Goal: Task Accomplishment & Management: Manage account settings

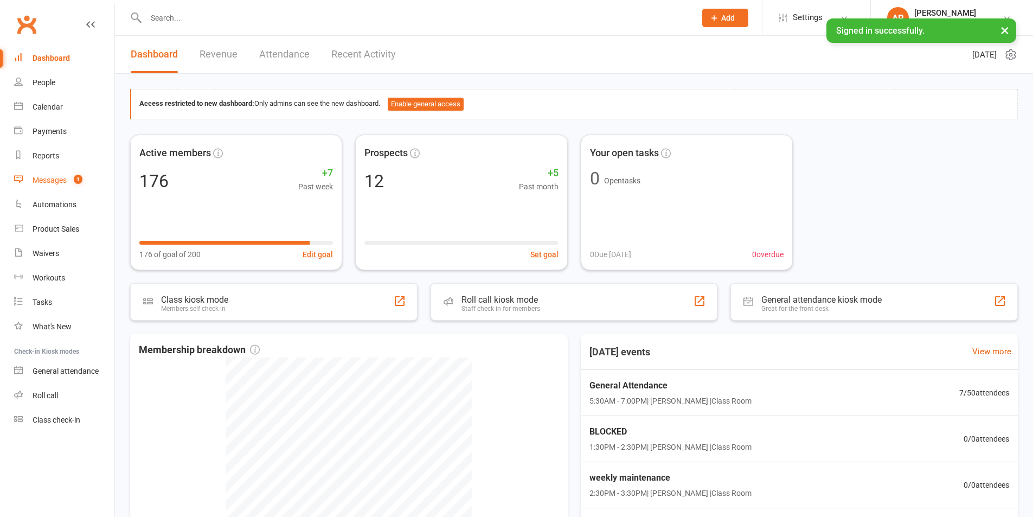
click at [52, 178] on div "Messages" at bounding box center [50, 180] width 34 height 9
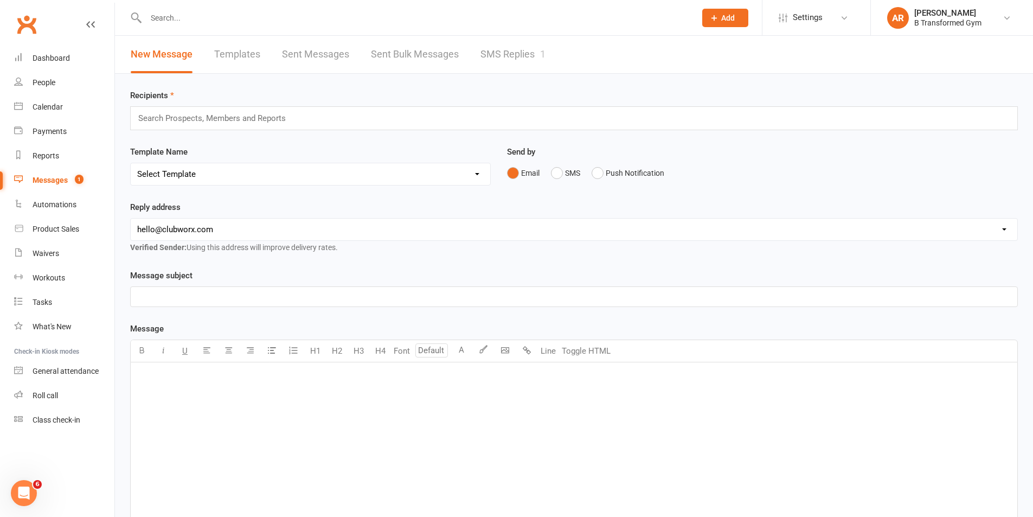
click at [519, 47] on link "SMS Replies 1" at bounding box center [512, 54] width 65 height 37
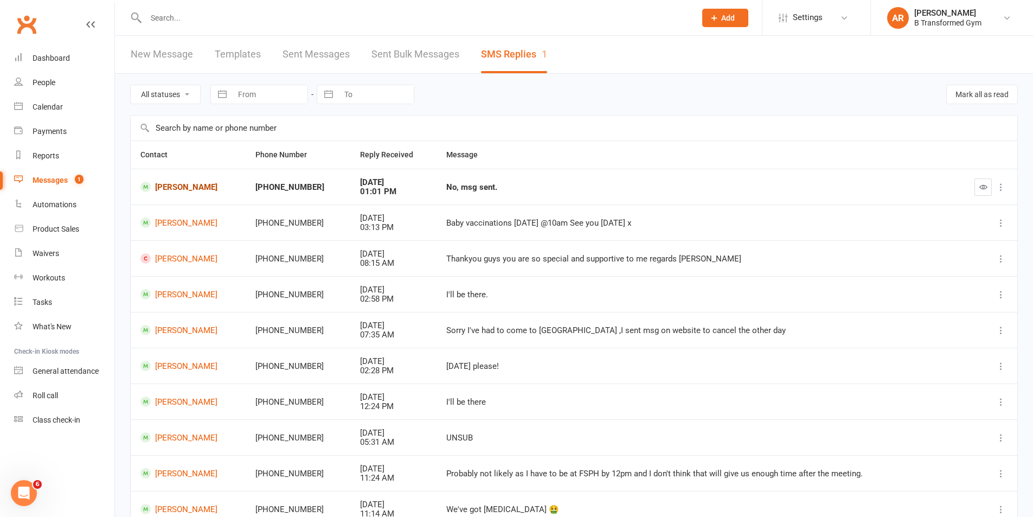
click at [197, 183] on link "[PERSON_NAME]" at bounding box center [187, 187] width 95 height 10
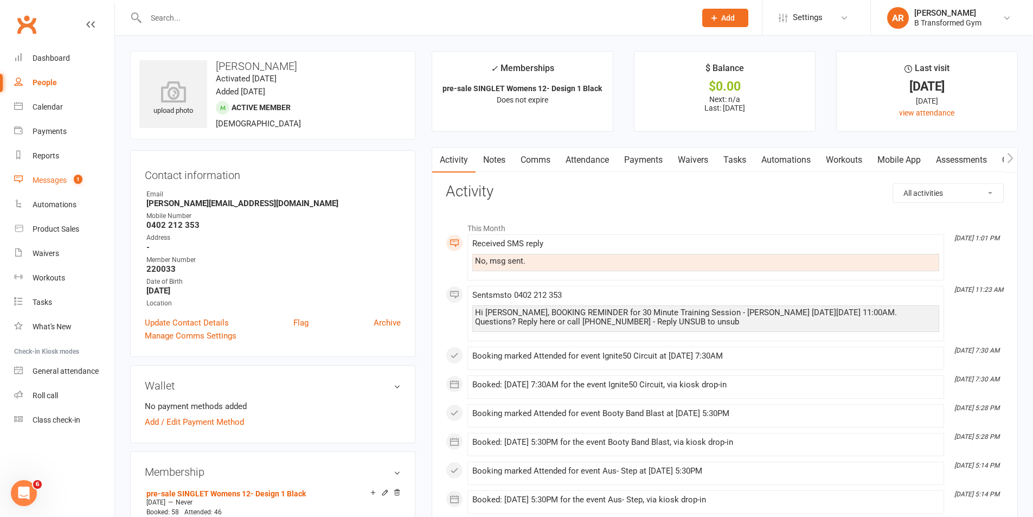
click at [54, 182] on div "Messages" at bounding box center [50, 180] width 34 height 9
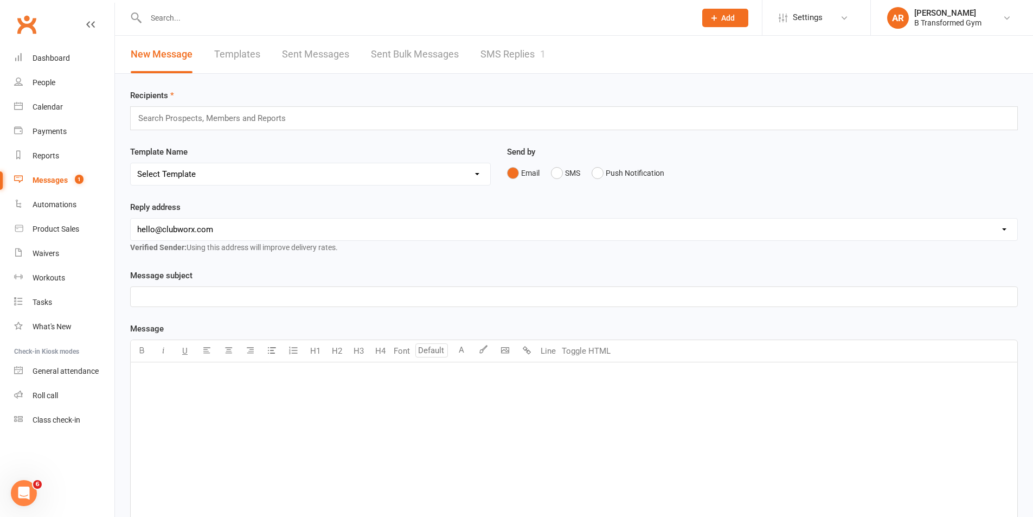
click at [496, 56] on link "SMS Replies 1" at bounding box center [512, 54] width 65 height 37
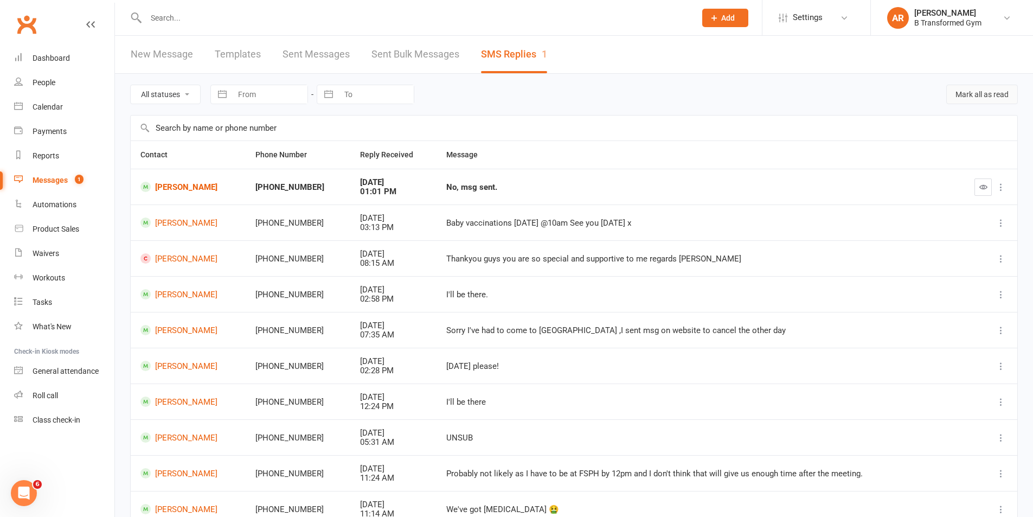
click at [991, 95] on button "Mark all as read" at bounding box center [982, 95] width 72 height 20
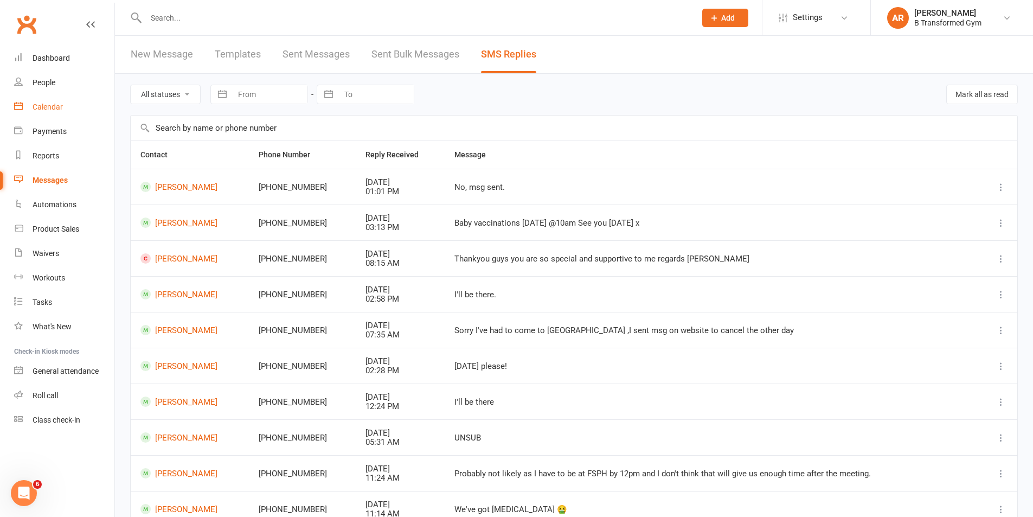
click at [58, 95] on link "Calendar" at bounding box center [64, 107] width 100 height 24
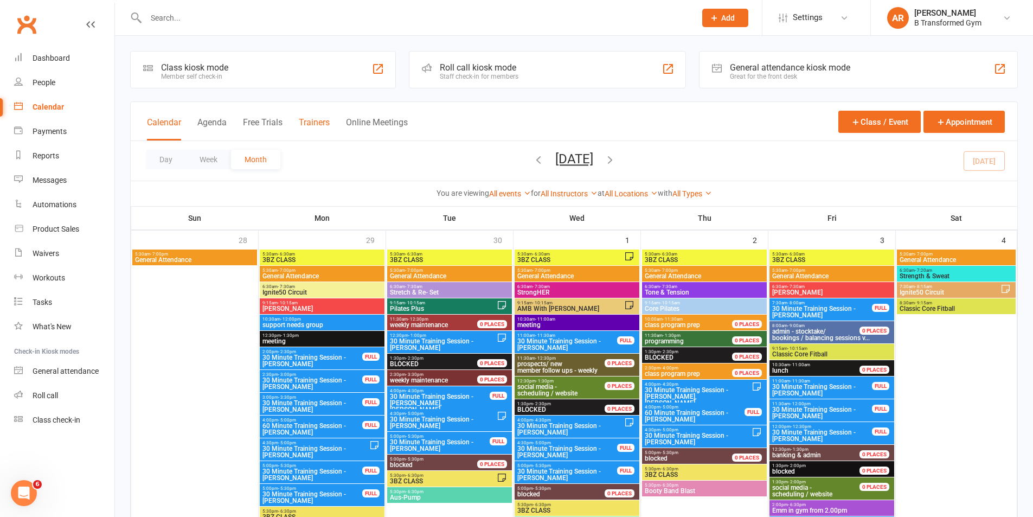
click at [321, 117] on button "Trainers" at bounding box center [314, 128] width 31 height 23
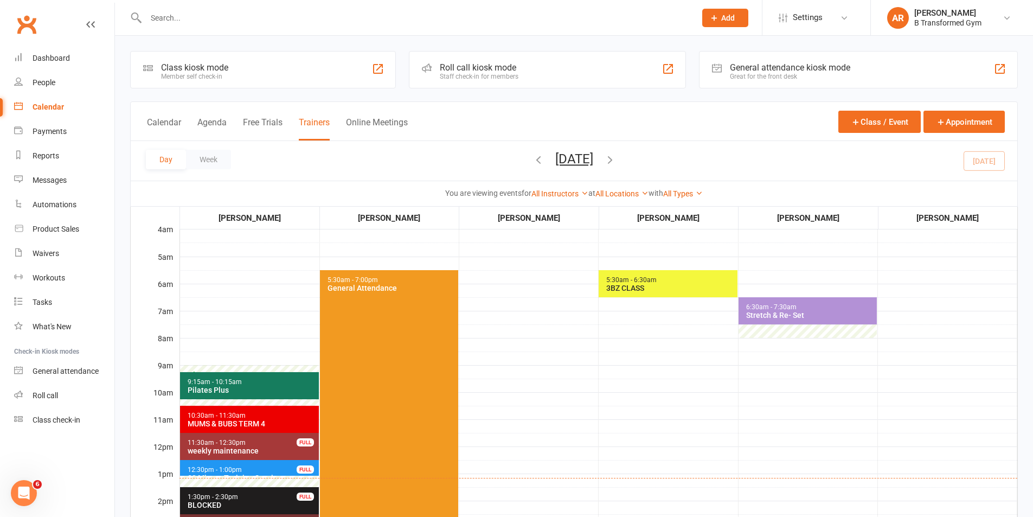
click at [256, 418] on span "10:30am - 11:30am MUMS & BUBS TERM 4" at bounding box center [249, 418] width 139 height 27
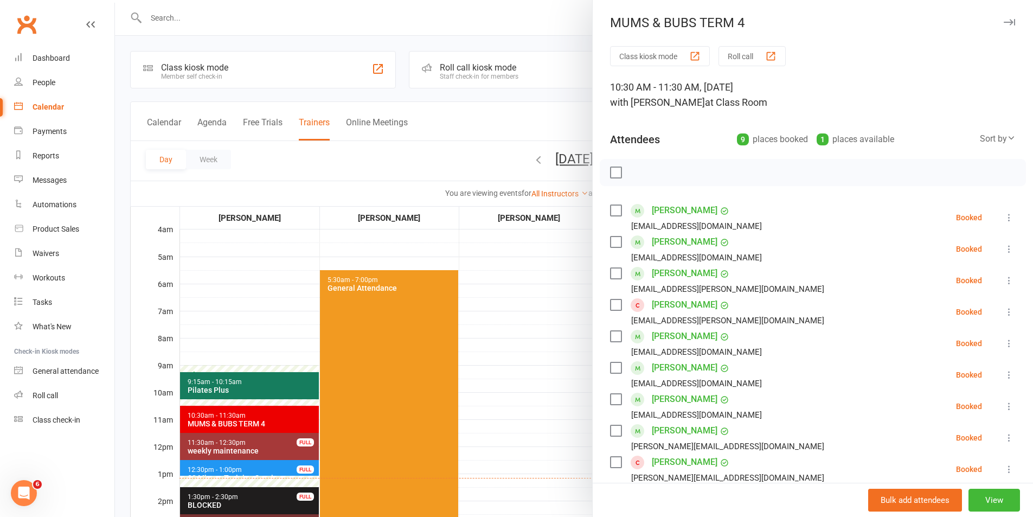
click at [612, 208] on label at bounding box center [615, 210] width 11 height 11
click at [611, 245] on label at bounding box center [615, 241] width 11 height 11
click at [610, 272] on label at bounding box center [615, 273] width 11 height 11
click at [613, 369] on label at bounding box center [615, 367] width 11 height 11
click at [615, 401] on label at bounding box center [615, 399] width 11 height 11
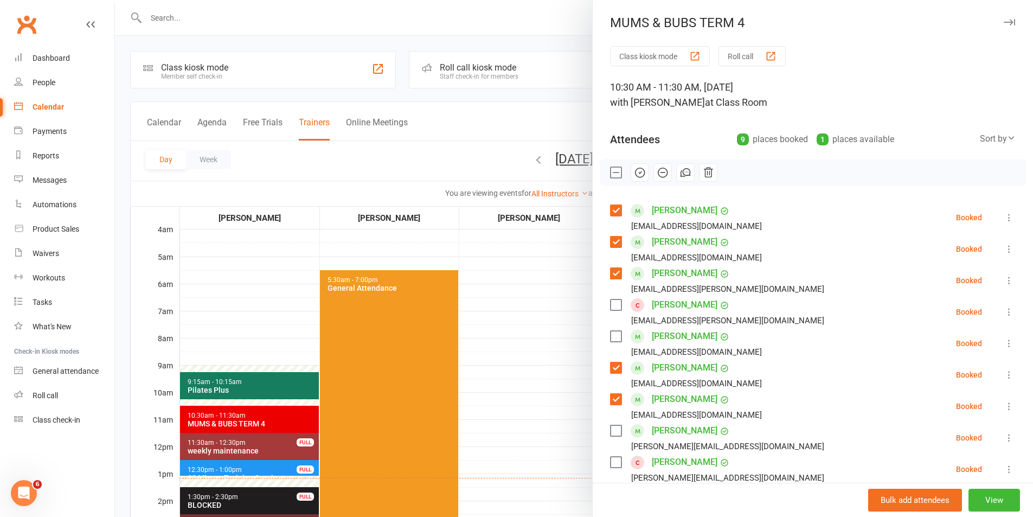
click at [612, 428] on label at bounding box center [615, 430] width 11 height 11
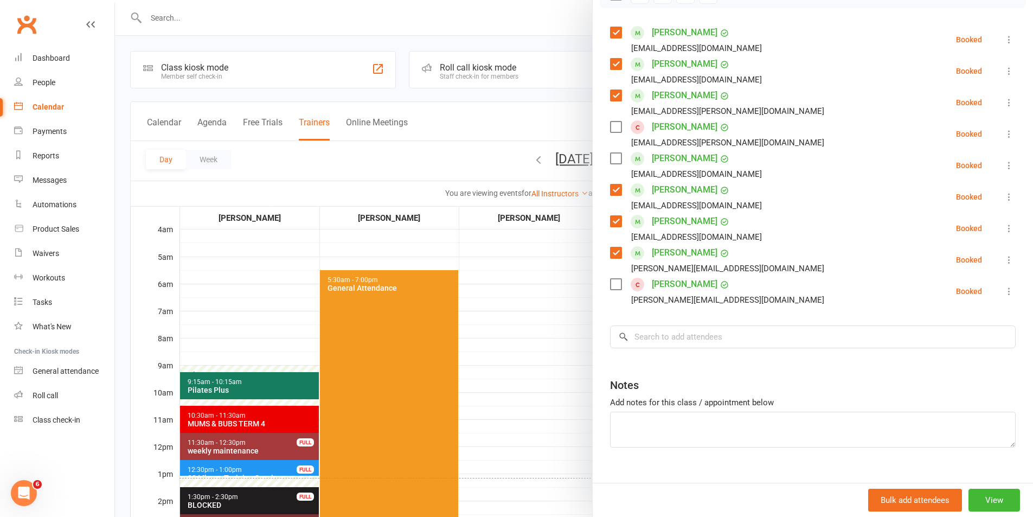
scroll to position [197, 0]
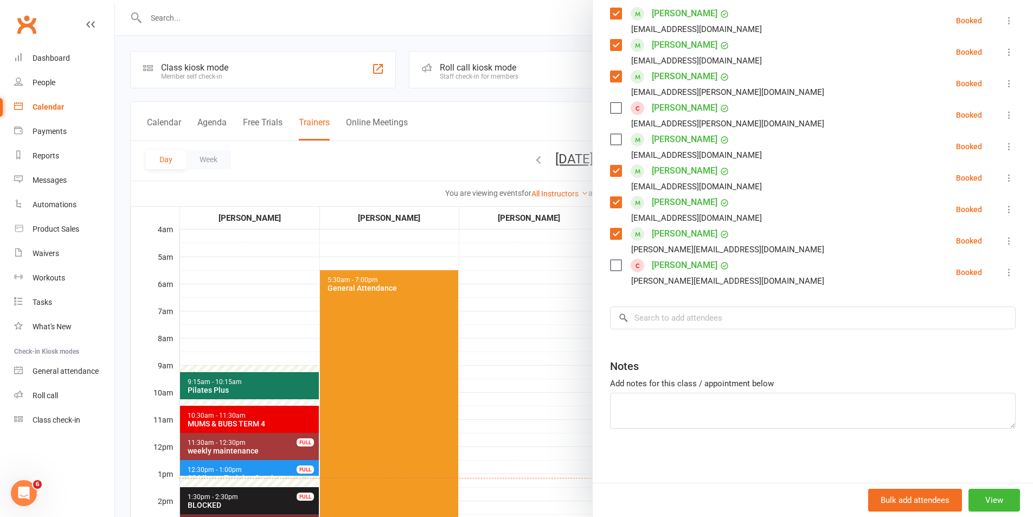
click at [611, 270] on label at bounding box center [615, 265] width 11 height 11
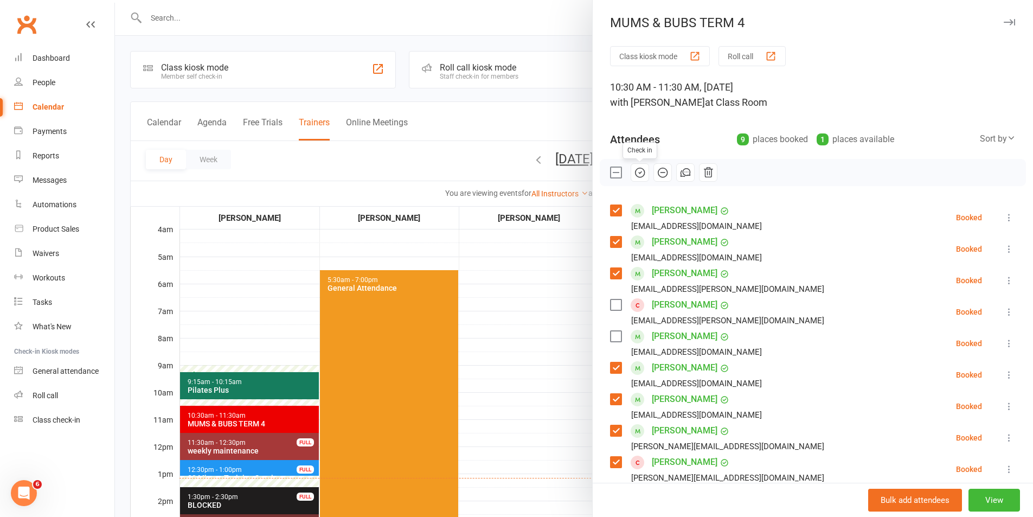
drag, startPoint x: 637, startPoint y: 169, endPoint x: 559, endPoint y: 49, distance: 142.7
click at [637, 169] on icon "button" at bounding box center [640, 172] width 12 height 12
click at [614, 169] on label at bounding box center [615, 172] width 11 height 11
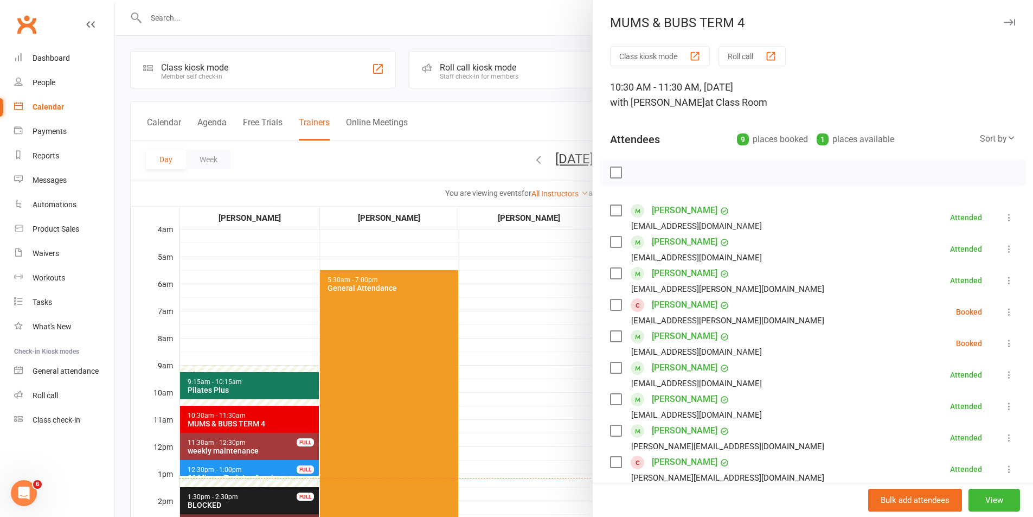
click at [610, 307] on label at bounding box center [615, 304] width 11 height 11
click at [610, 339] on label at bounding box center [615, 336] width 11 height 11
drag, startPoint x: 659, startPoint y: 171, endPoint x: 567, endPoint y: 49, distance: 152.4
click at [660, 171] on icon "button" at bounding box center [662, 172] width 12 height 12
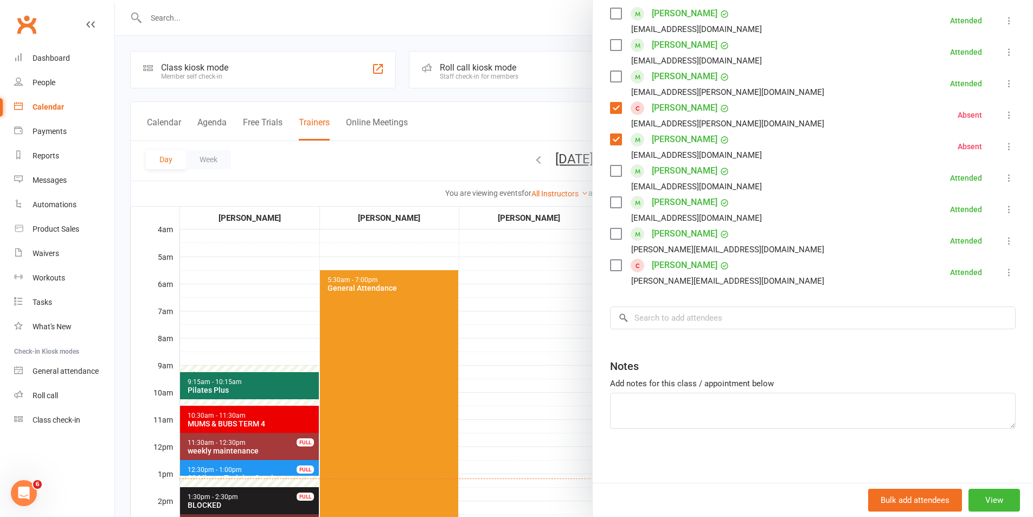
click at [577, 262] on div at bounding box center [574, 258] width 918 height 517
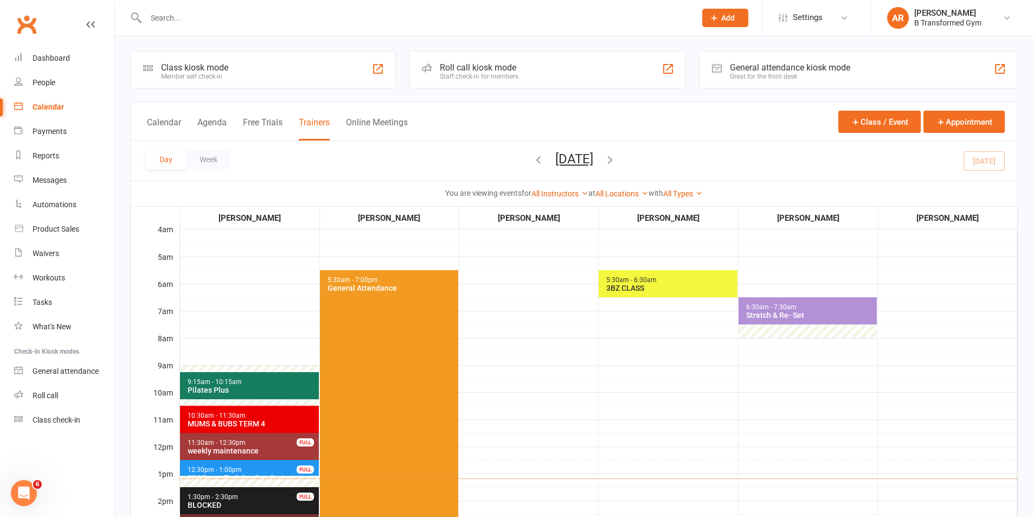
click at [774, 317] on div "Stretch & Re- Set" at bounding box center [809, 315] width 129 height 9
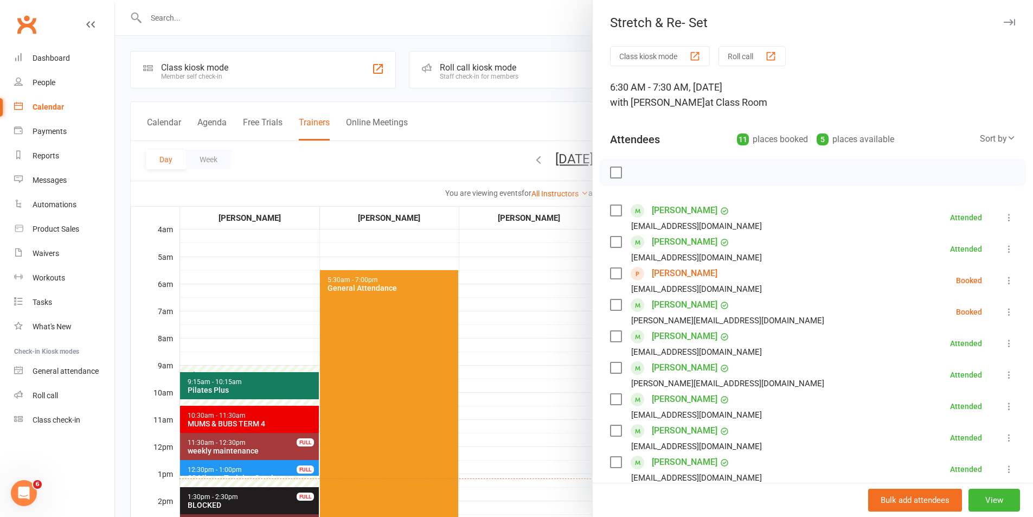
click at [610, 303] on label at bounding box center [615, 304] width 11 height 11
click at [614, 264] on div "[EMAIL_ADDRESS][DOMAIN_NAME]" at bounding box center [688, 257] width 156 height 14
click at [610, 274] on label at bounding box center [615, 273] width 11 height 11
click at [641, 167] on icon "button" at bounding box center [640, 172] width 12 height 12
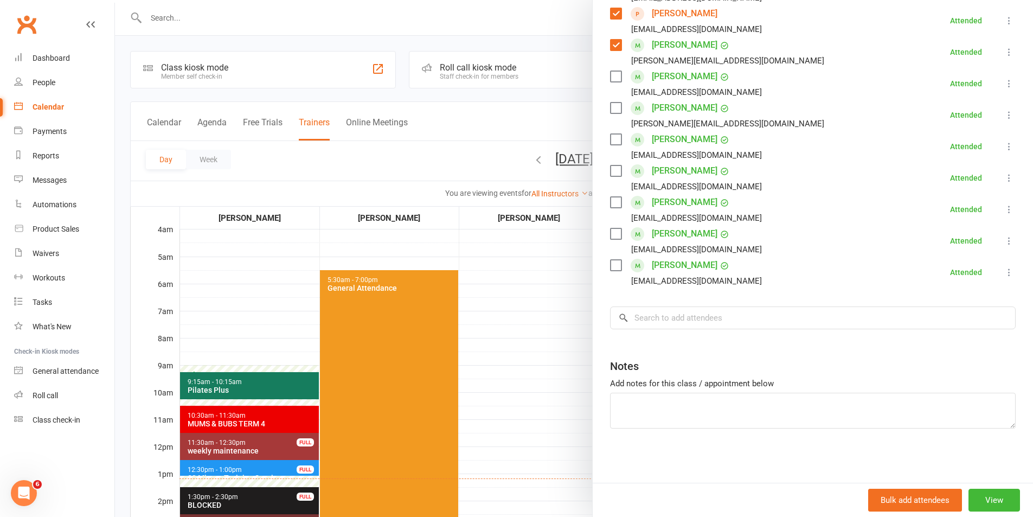
click at [525, 314] on div at bounding box center [574, 258] width 918 height 517
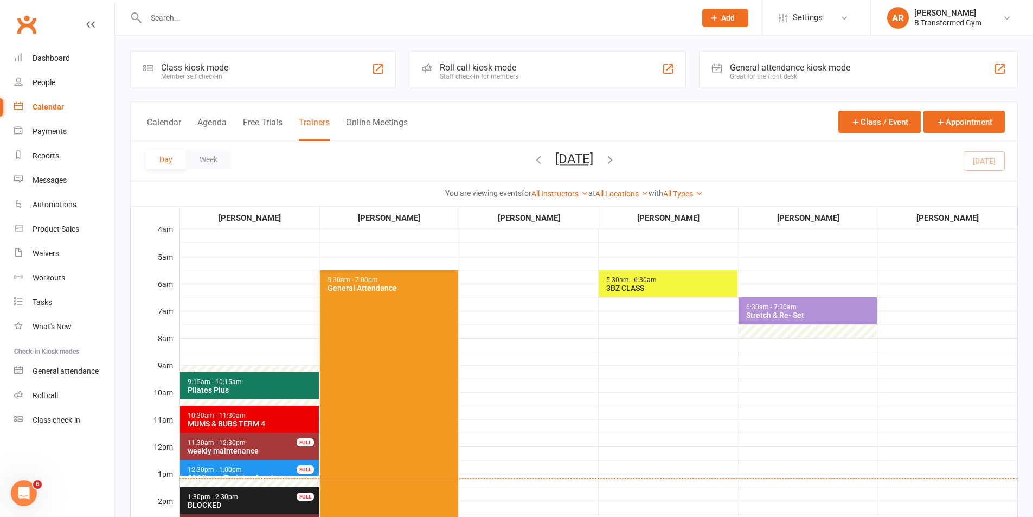
click at [639, 284] on div "3BZ CLASS" at bounding box center [670, 288] width 129 height 9
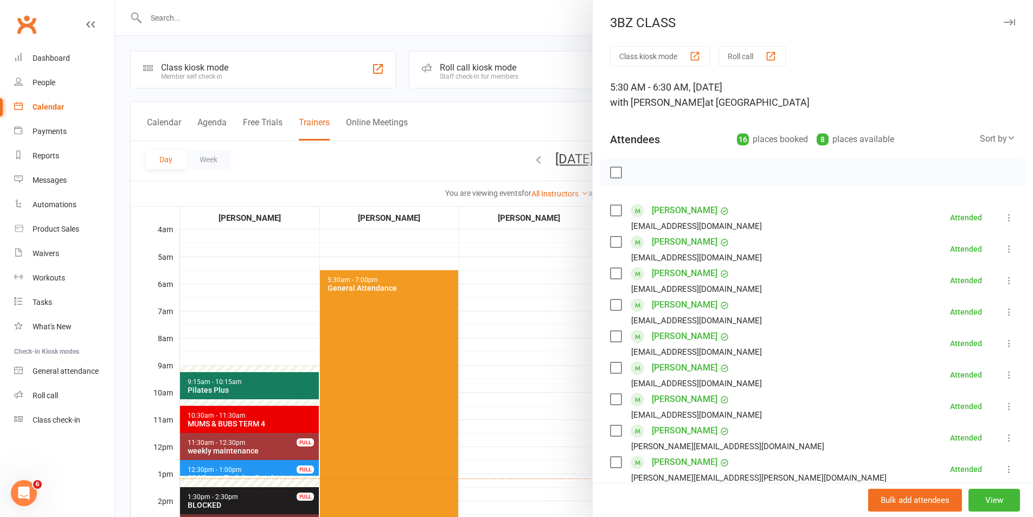
scroll to position [417, 0]
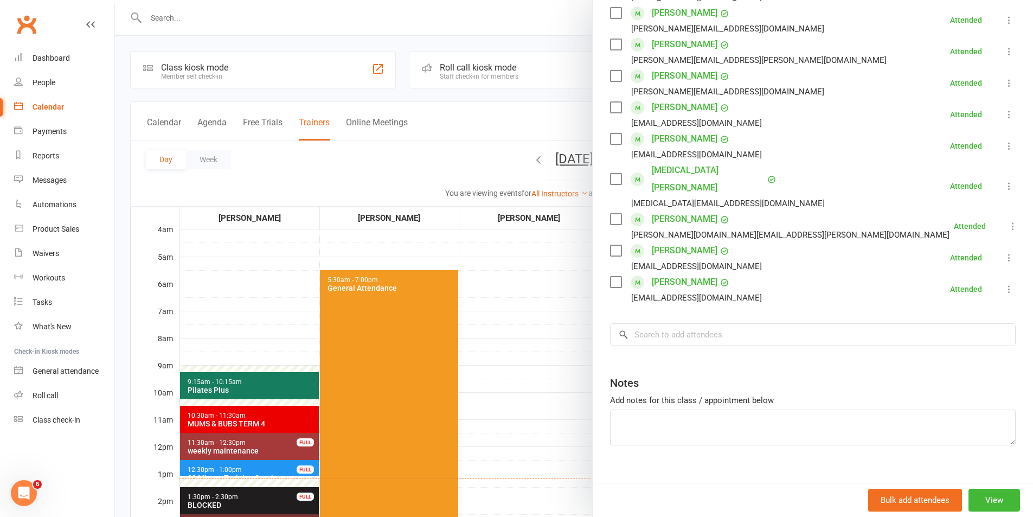
drag, startPoint x: 549, startPoint y: 276, endPoint x: 672, endPoint y: 275, distance: 123.1
click at [549, 276] on div at bounding box center [574, 258] width 918 height 517
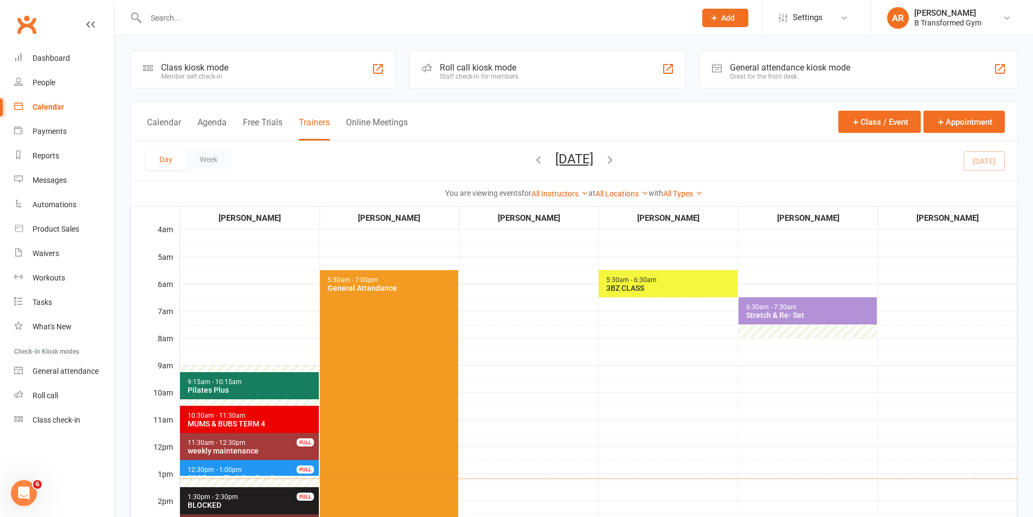
click at [774, 302] on span "6:30am - 7:30am Stretch & Re- Set" at bounding box center [807, 310] width 138 height 27
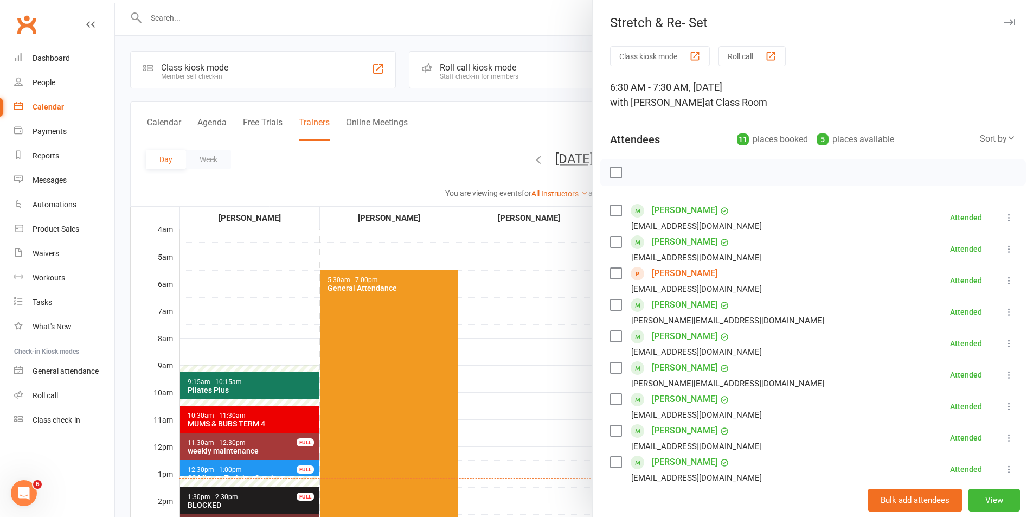
scroll to position [260, 0]
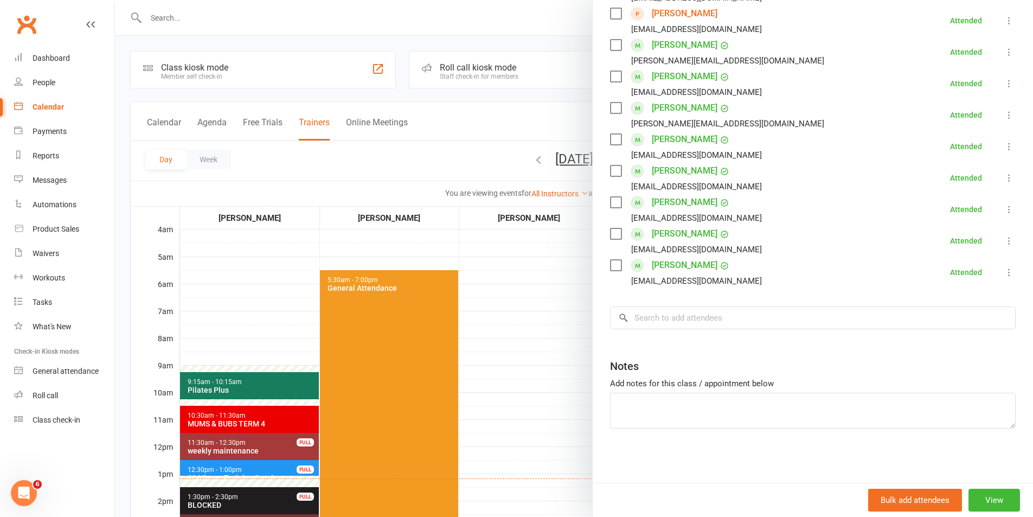
click at [533, 353] on div at bounding box center [574, 258] width 918 height 517
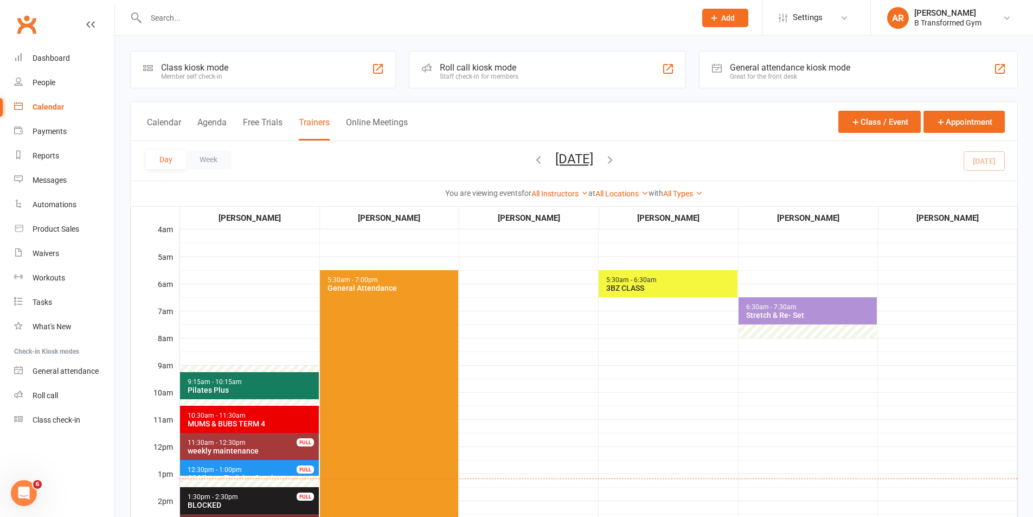
click at [777, 318] on div "Stretch & Re- Set" at bounding box center [809, 315] width 129 height 9
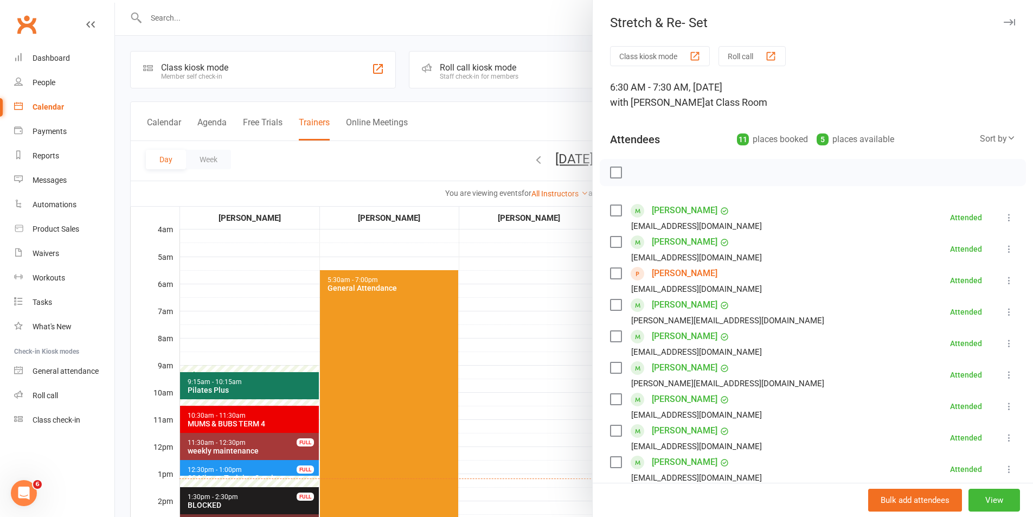
click at [610, 274] on label at bounding box center [615, 273] width 11 height 11
click at [707, 167] on icon "button" at bounding box center [708, 172] width 12 height 12
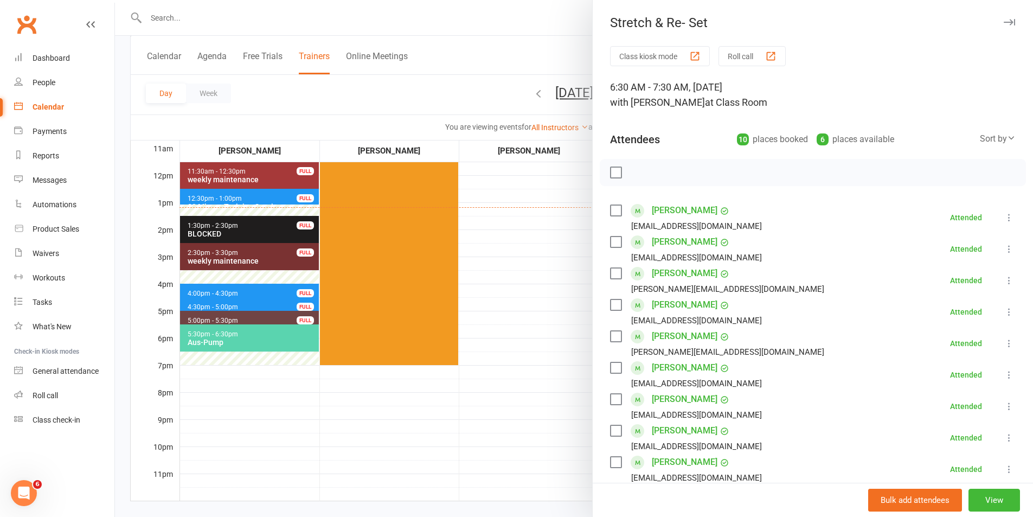
scroll to position [0, 0]
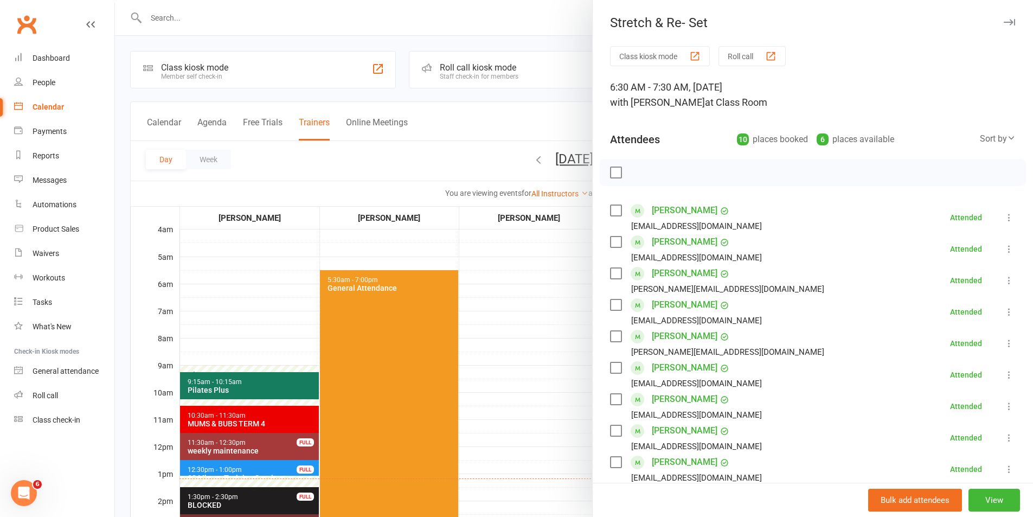
click at [253, 382] on div at bounding box center [574, 258] width 918 height 517
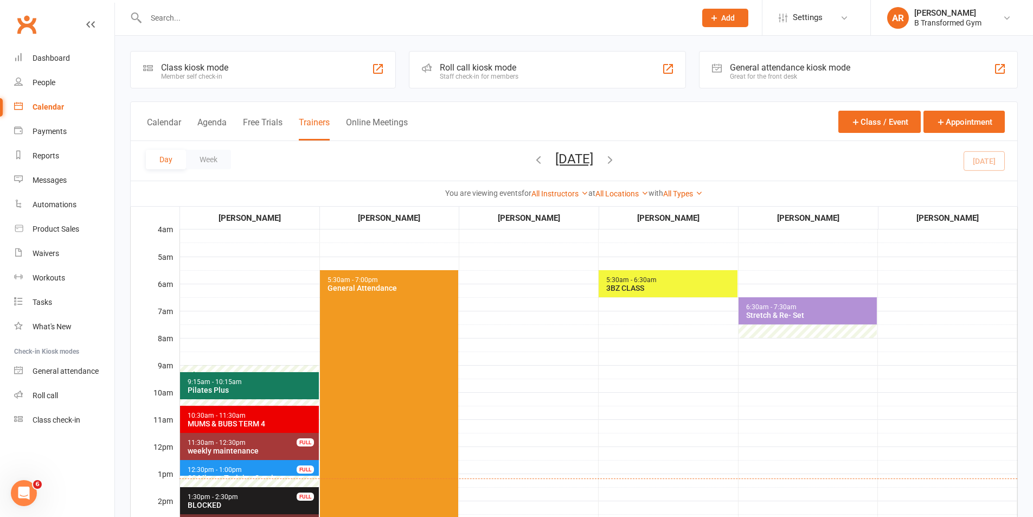
click at [278, 383] on span "9:15am - 10:15am Pilates Plus" at bounding box center [249, 385] width 139 height 27
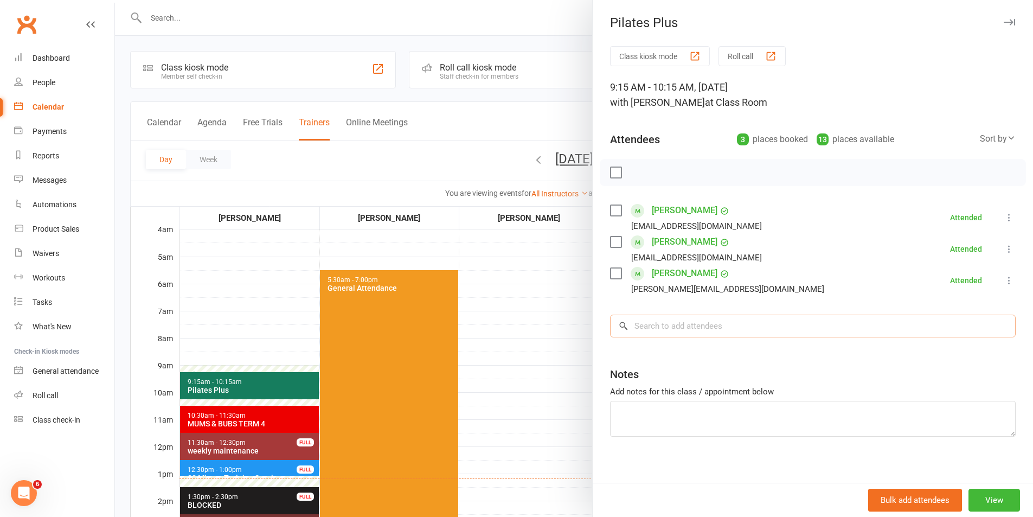
click at [684, 325] on input "search" at bounding box center [812, 325] width 405 height 23
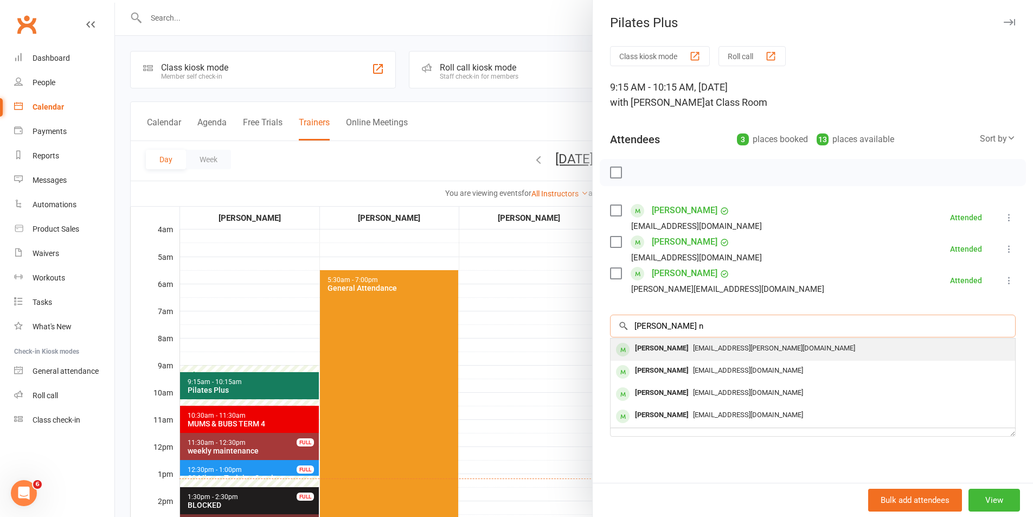
type input "[PERSON_NAME] n"
click at [693, 345] on span "[EMAIL_ADDRESS][PERSON_NAME][DOMAIN_NAME]" at bounding box center [774, 348] width 162 height 8
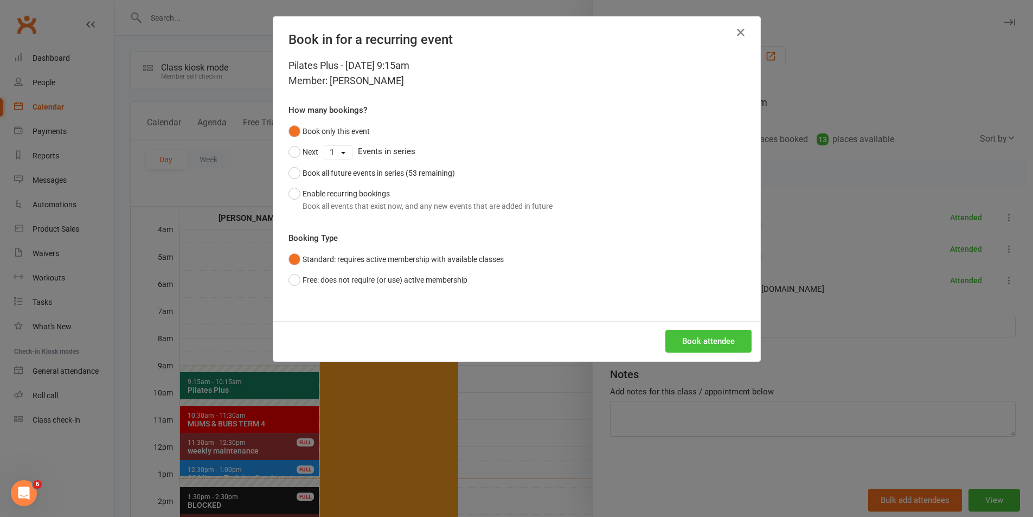
click at [675, 340] on button "Book attendee" at bounding box center [708, 341] width 86 height 23
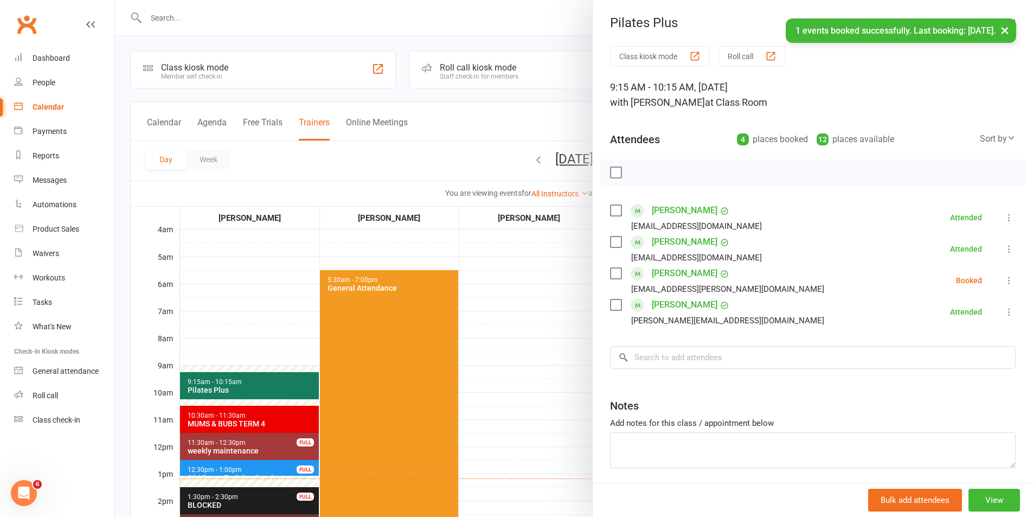
click at [611, 269] on label at bounding box center [615, 273] width 11 height 11
click at [637, 169] on icon "button" at bounding box center [640, 172] width 12 height 12
click at [529, 315] on div at bounding box center [574, 258] width 918 height 517
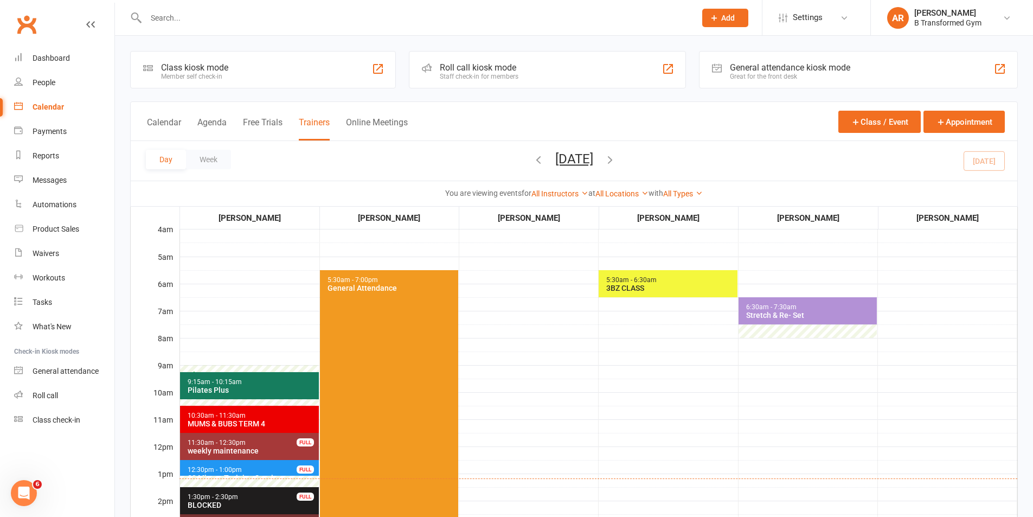
click at [241, 416] on span "10:30am - 11:30am" at bounding box center [216, 415] width 59 height 8
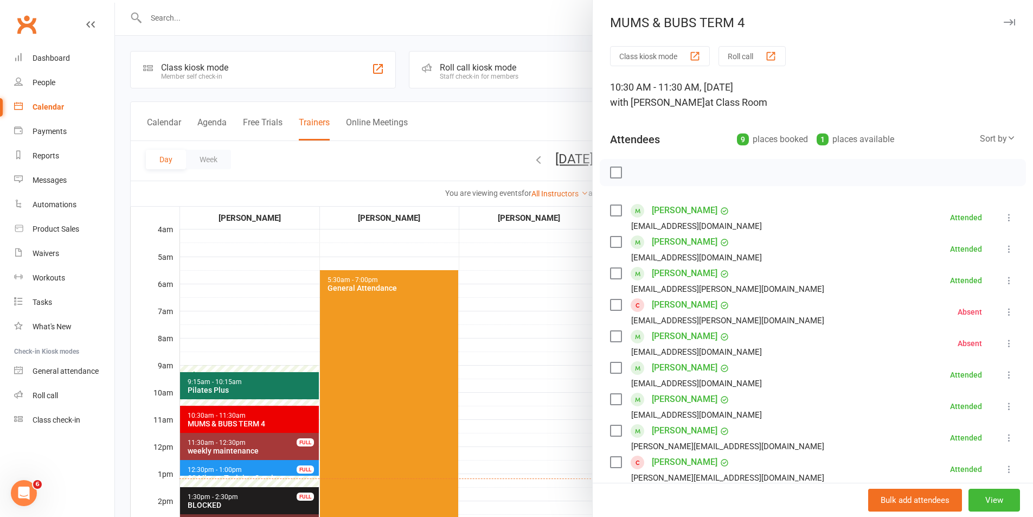
click at [551, 406] on div at bounding box center [574, 258] width 918 height 517
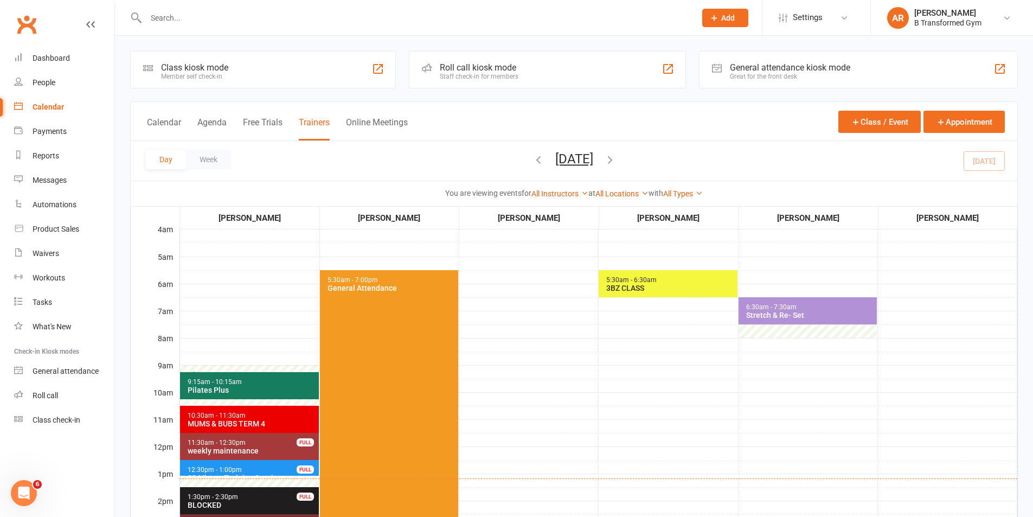
scroll to position [271, 0]
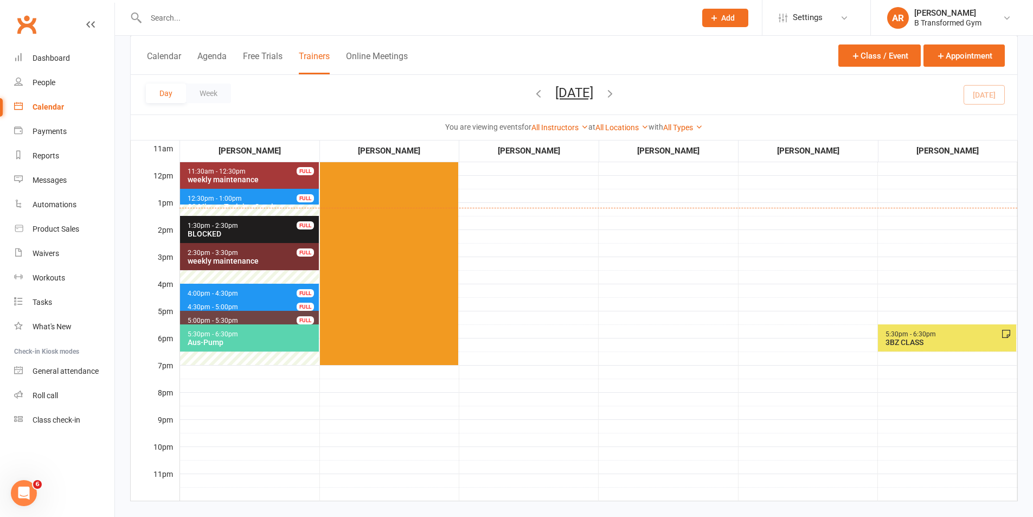
click at [263, 186] on span "11:30am - 12:30pm weekly maintenance FULL" at bounding box center [249, 175] width 139 height 27
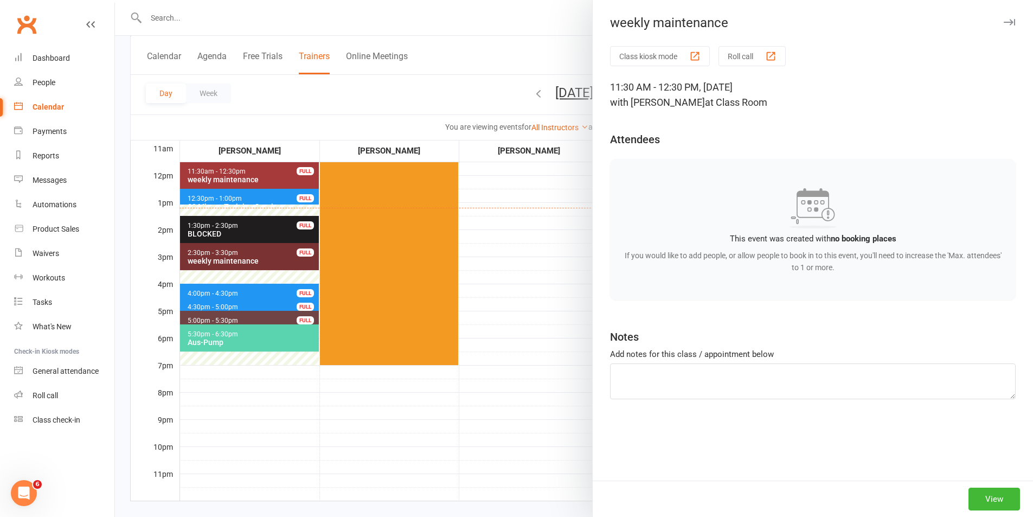
click at [212, 206] on div at bounding box center [574, 258] width 918 height 517
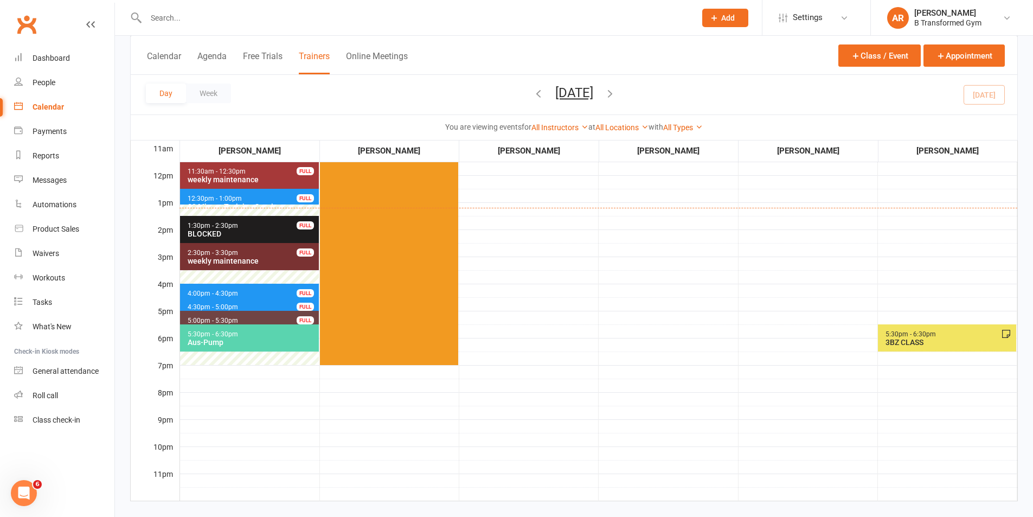
click at [219, 195] on span "12:30pm - 1:00pm" at bounding box center [214, 199] width 55 height 8
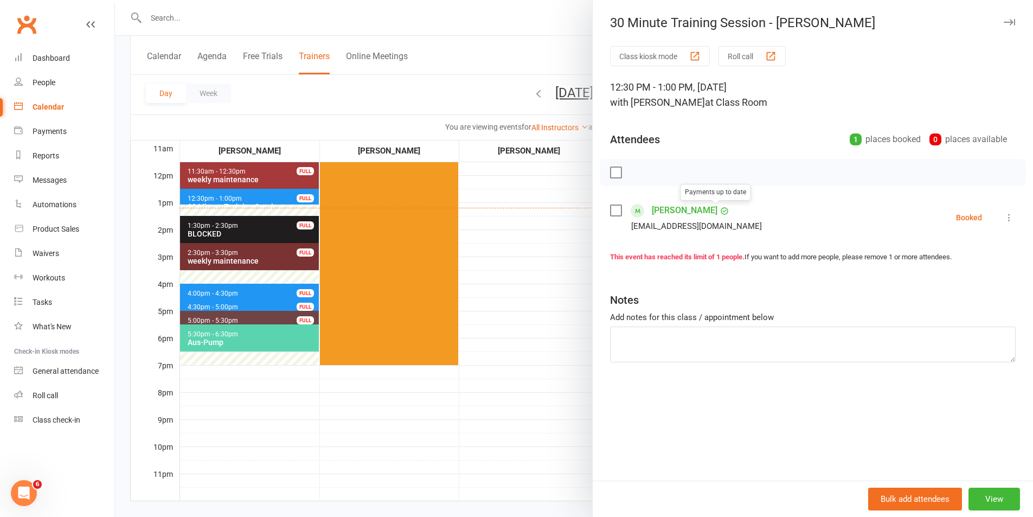
click at [614, 208] on label at bounding box center [615, 210] width 11 height 11
drag, startPoint x: 635, startPoint y: 172, endPoint x: 579, endPoint y: 52, distance: 132.7
click at [635, 171] on icon "button" at bounding box center [640, 172] width 12 height 12
click at [507, 290] on div at bounding box center [574, 258] width 918 height 517
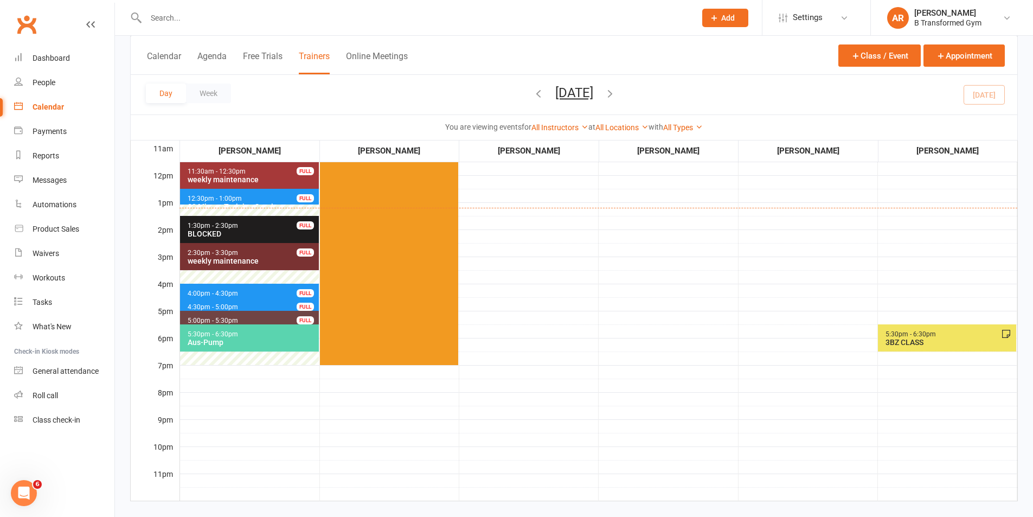
scroll to position [0, 0]
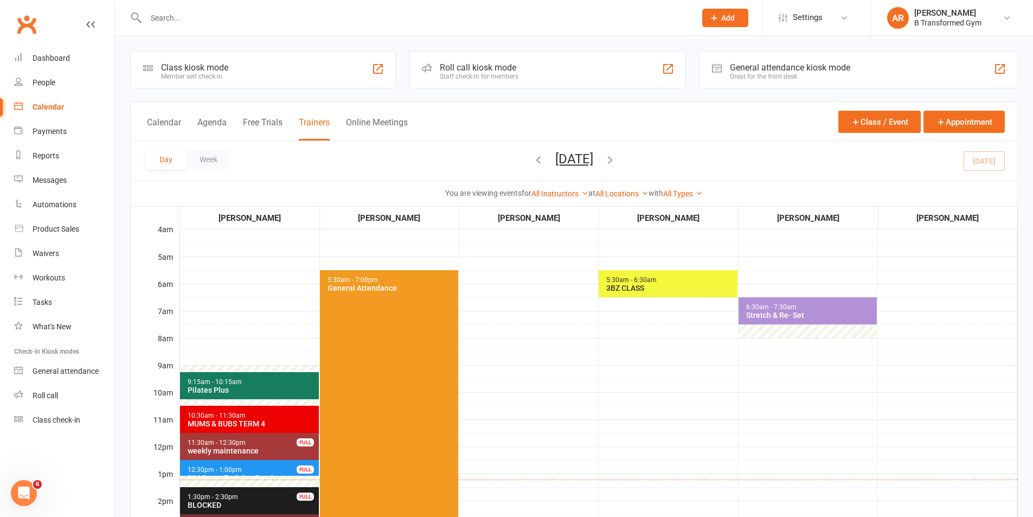
click at [167, 22] on input "text" at bounding box center [415, 17] width 545 height 15
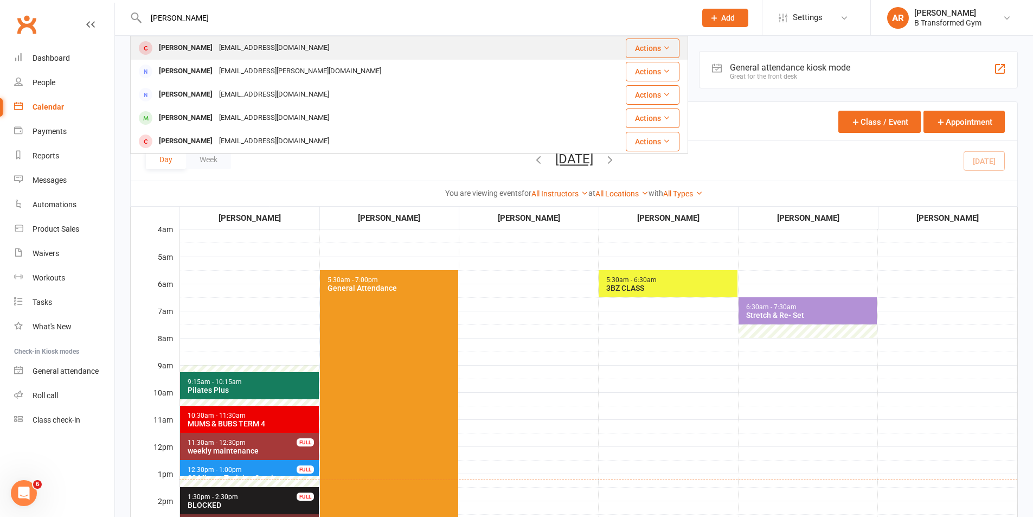
type input "[PERSON_NAME]"
click at [237, 46] on div "[EMAIL_ADDRESS][DOMAIN_NAME]" at bounding box center [274, 48] width 117 height 16
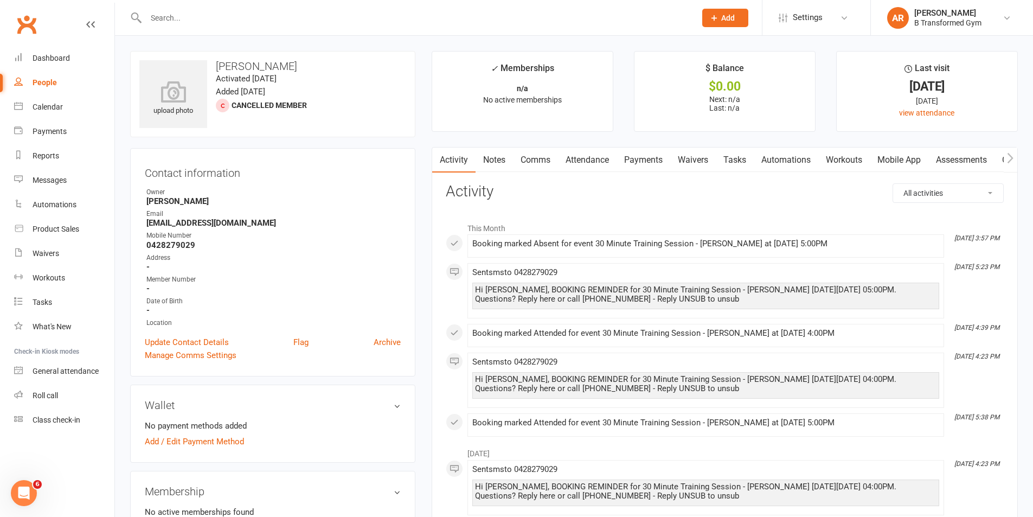
click at [591, 159] on link "Attendance" at bounding box center [587, 159] width 59 height 25
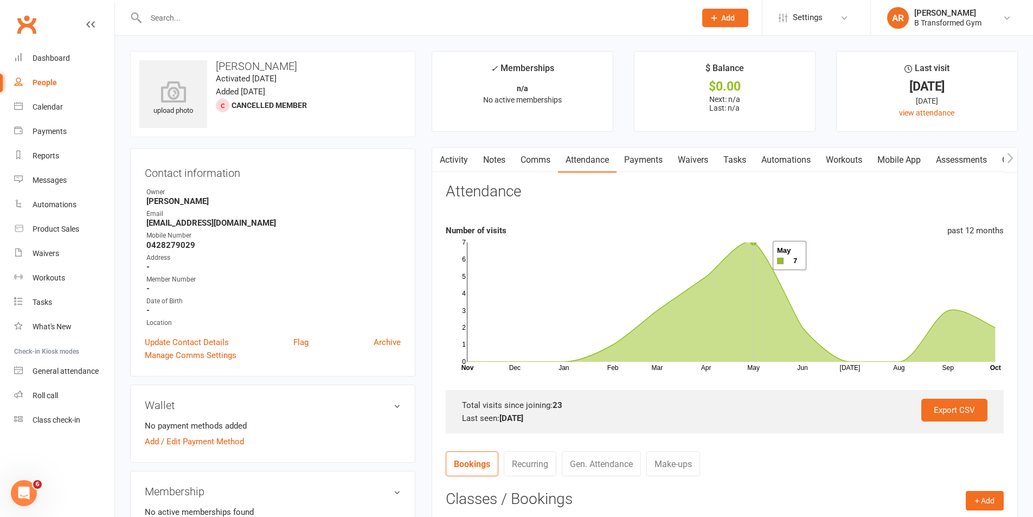
scroll to position [517, 0]
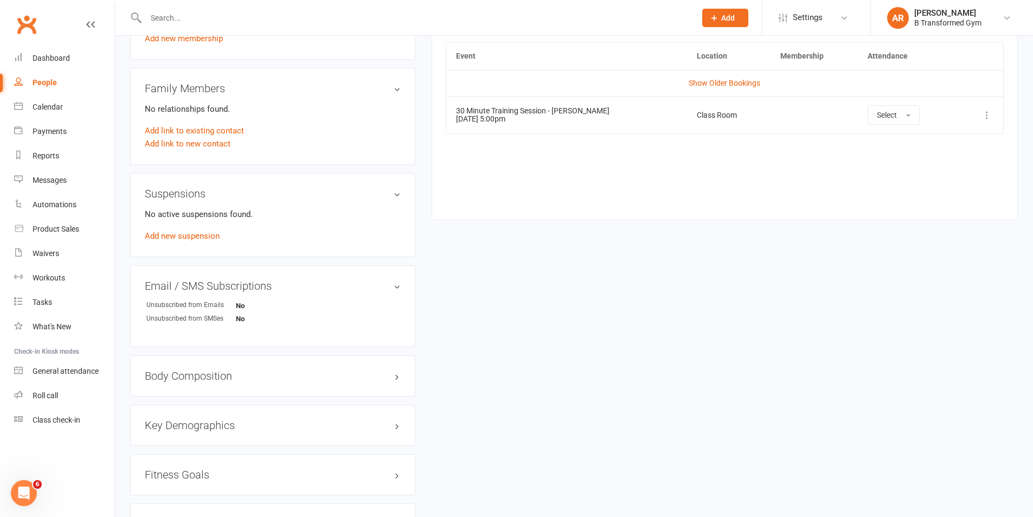
click at [270, 20] on input "text" at bounding box center [415, 17] width 545 height 15
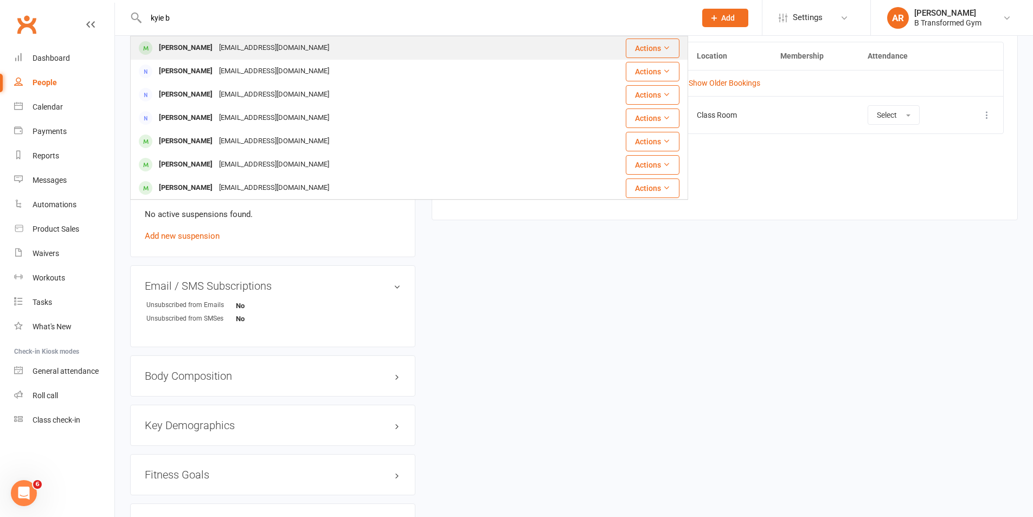
type input "kyie b"
click at [266, 53] on div "[EMAIL_ADDRESS][DOMAIN_NAME]" at bounding box center [274, 48] width 117 height 16
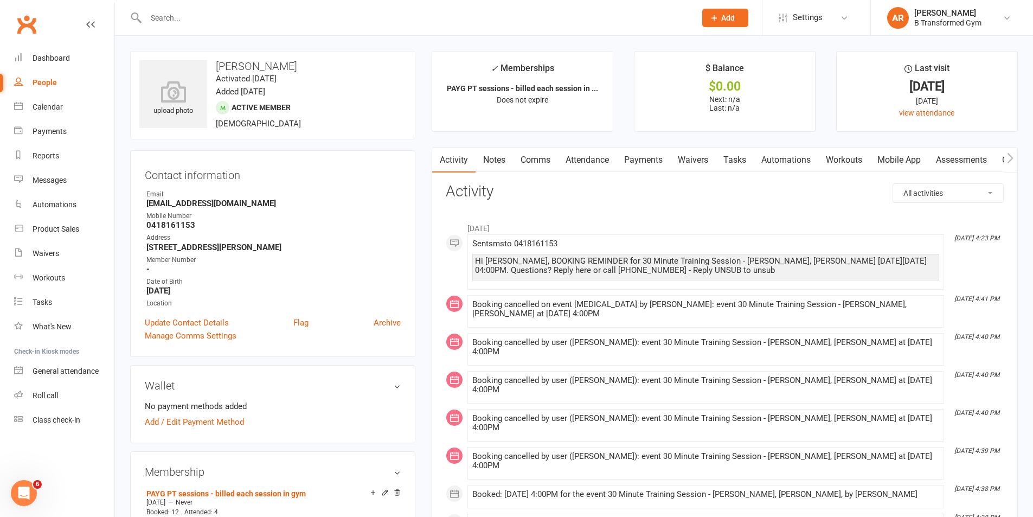
click at [601, 161] on link "Attendance" at bounding box center [587, 159] width 59 height 25
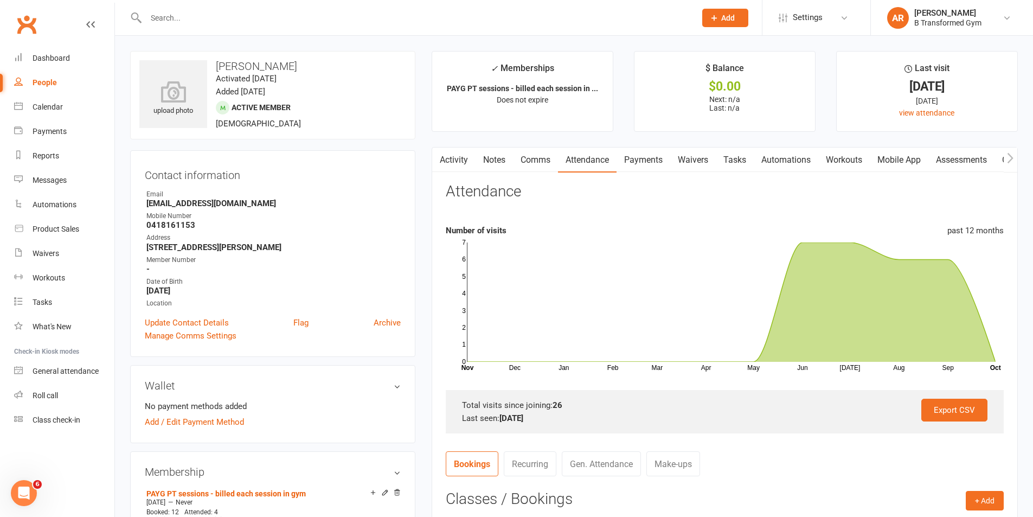
scroll to position [517, 0]
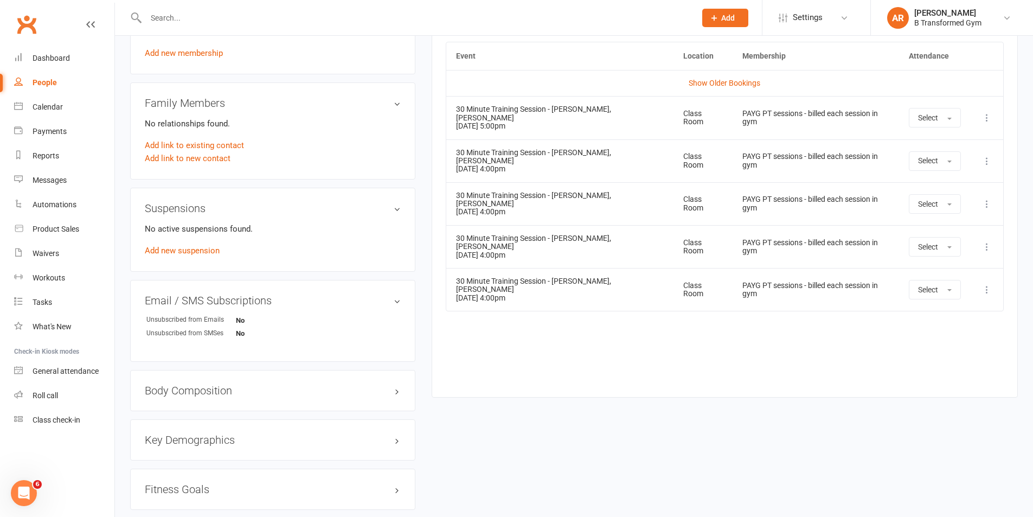
click at [631, 426] on div "upload photo [PERSON_NAME] Activated [DATE] Added [DATE] Active member [DEMOGRA…" at bounding box center [574, 162] width 904 height 1256
click at [749, 453] on div "upload photo [PERSON_NAME] Activated [DATE] Added [DATE] Active member [DEMOGRA…" at bounding box center [574, 162] width 904 height 1256
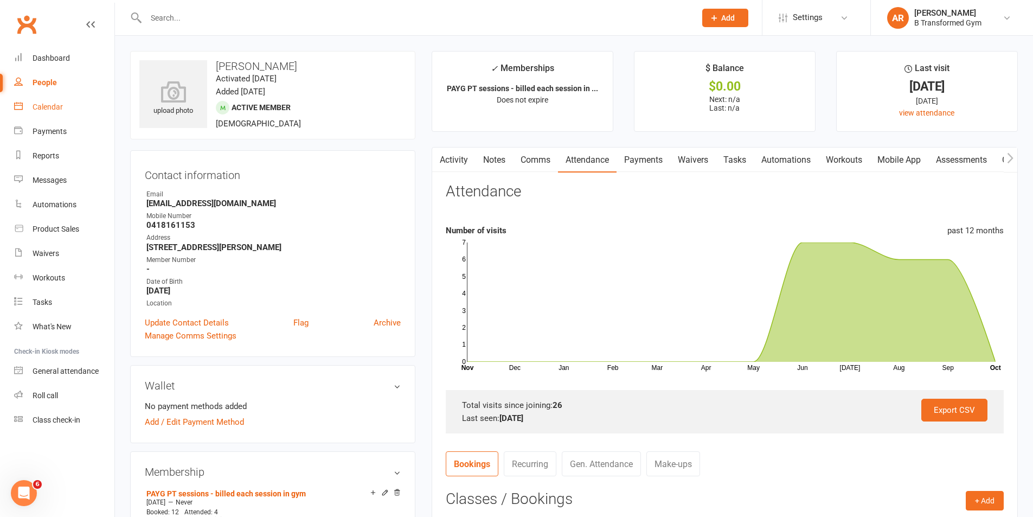
click at [48, 112] on link "Calendar" at bounding box center [64, 107] width 100 height 24
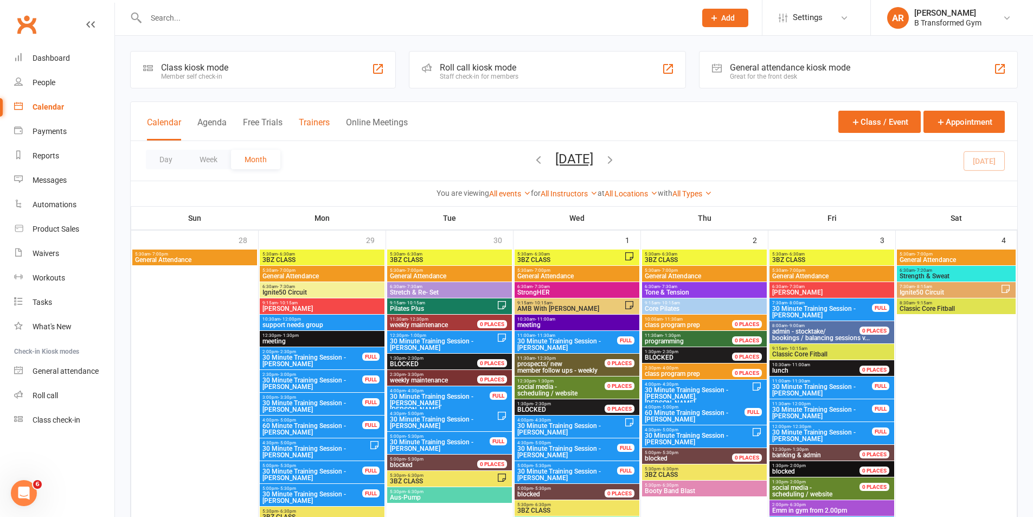
click at [325, 123] on button "Trainers" at bounding box center [314, 128] width 31 height 23
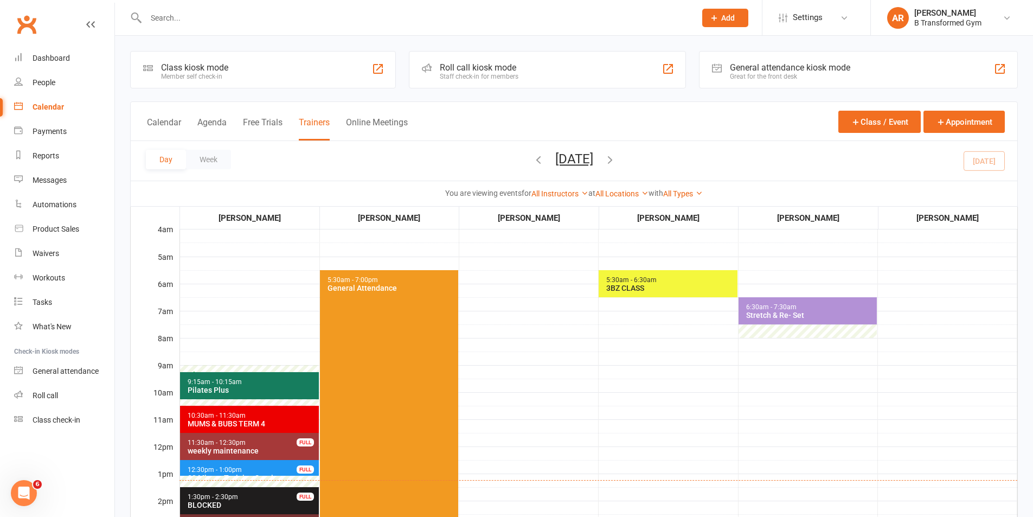
click at [593, 158] on button "[DATE]" at bounding box center [574, 158] width 38 height 15
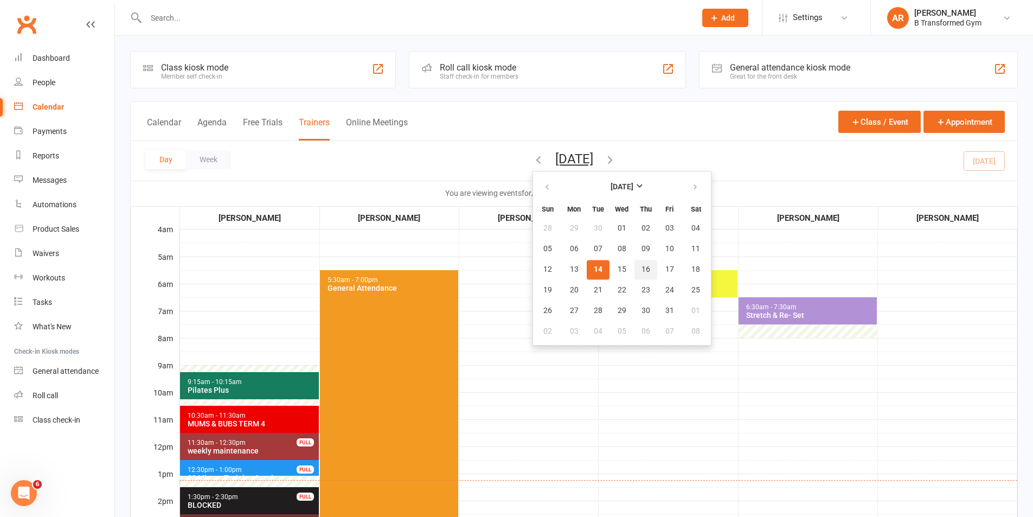
click at [634, 263] on button "16" at bounding box center [645, 270] width 23 height 20
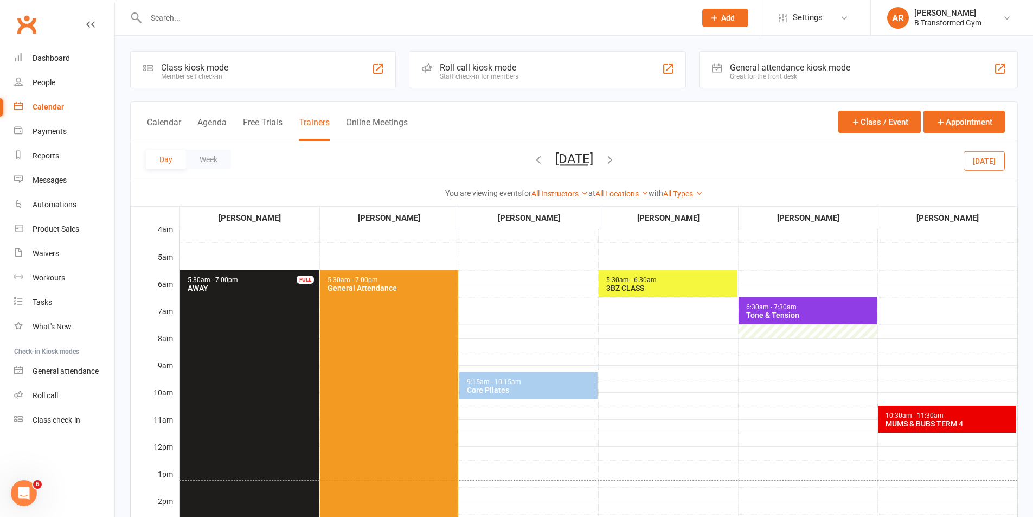
scroll to position [271, 0]
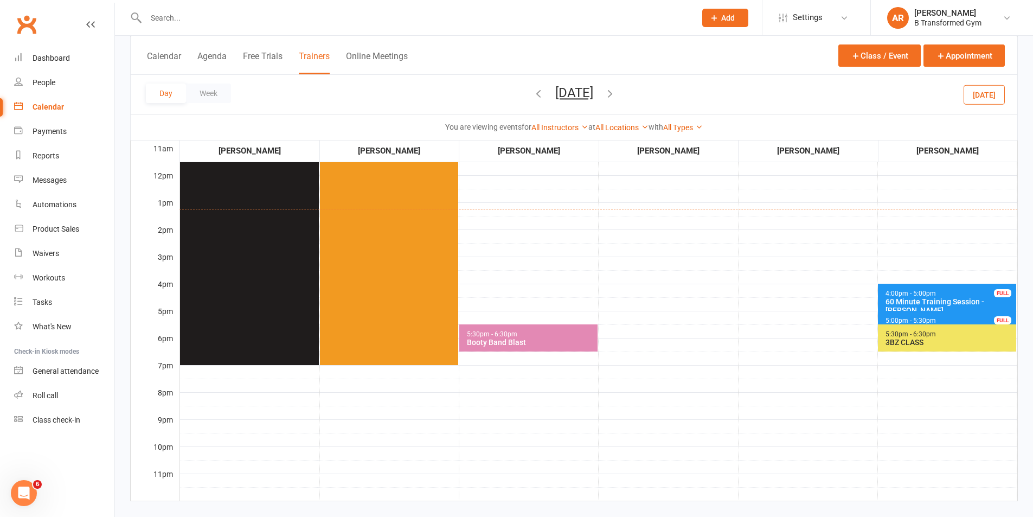
click at [945, 313] on span "5:00pm - 5:30pm 30 Minute Training Session - [PERSON_NAME]... FULL" at bounding box center [947, 319] width 138 height 16
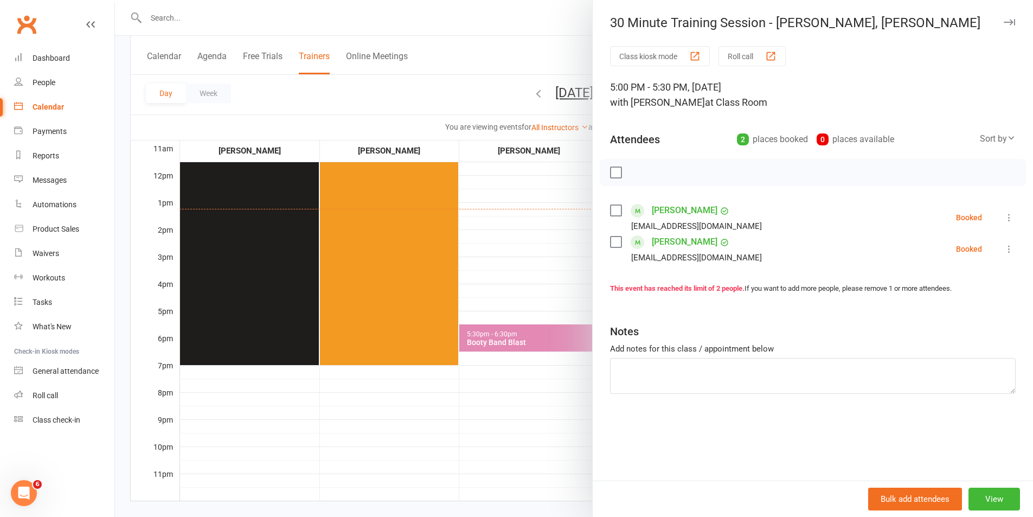
click at [540, 301] on div at bounding box center [574, 258] width 918 height 517
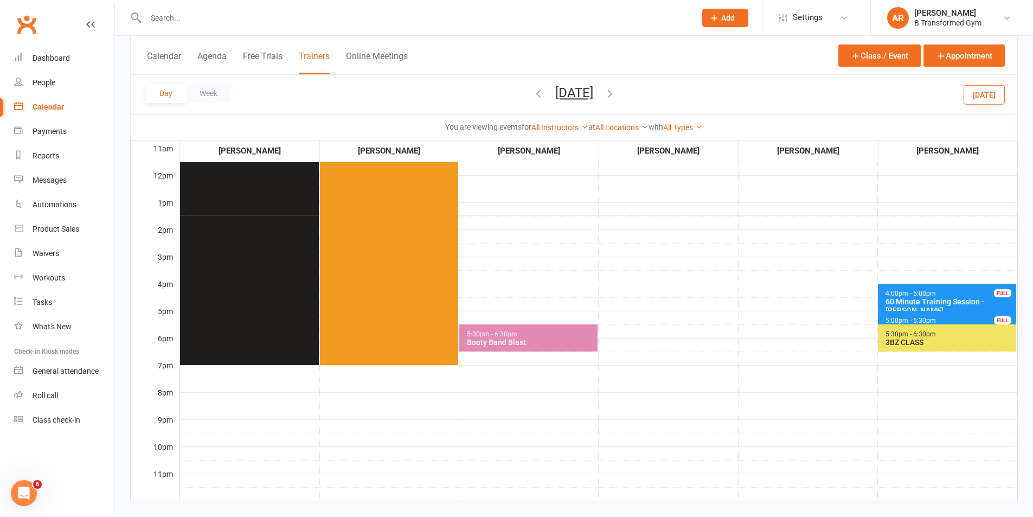
click at [661, 384] on td "5:30am - 6:30am 3BZ CLASS" at bounding box center [667, 229] width 139 height 542
